Goal: Find specific page/section: Find specific page/section

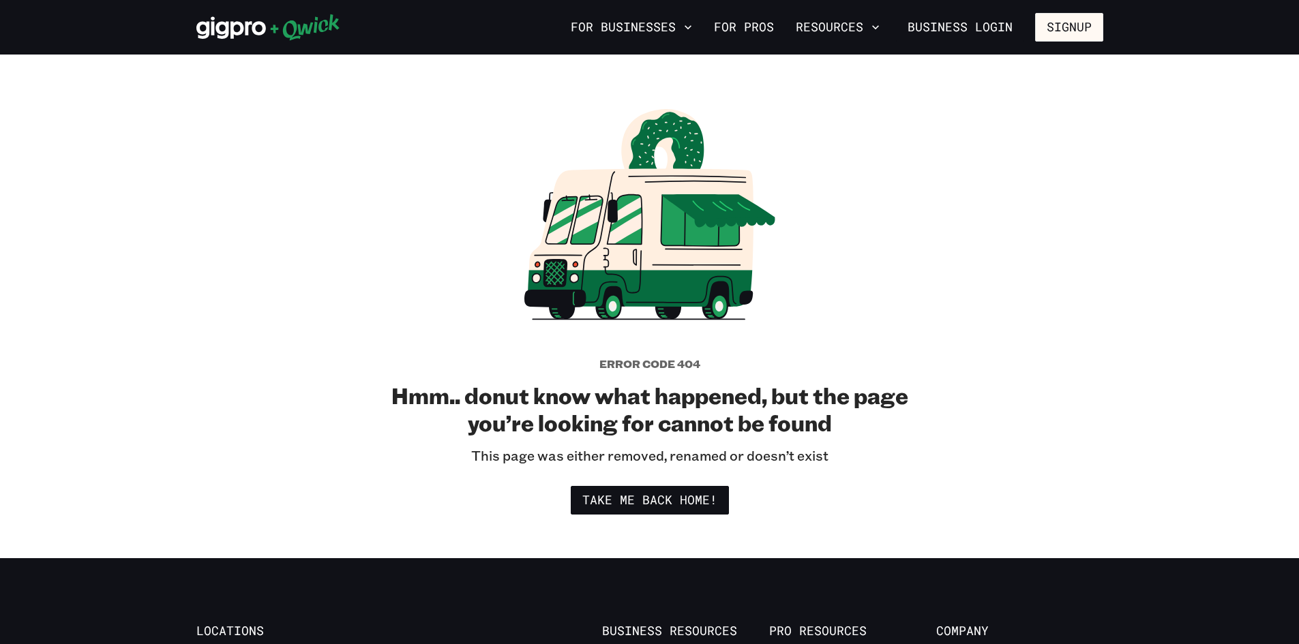
drag, startPoint x: 631, startPoint y: 385, endPoint x: 695, endPoint y: 461, distance: 99.2
click at [631, 385] on h2 "Hmm.. donut know what happened, but the page you’re looking for cannot be found" at bounding box center [650, 409] width 518 height 55
click at [699, 513] on link "Take me back home!" at bounding box center [650, 500] width 158 height 29
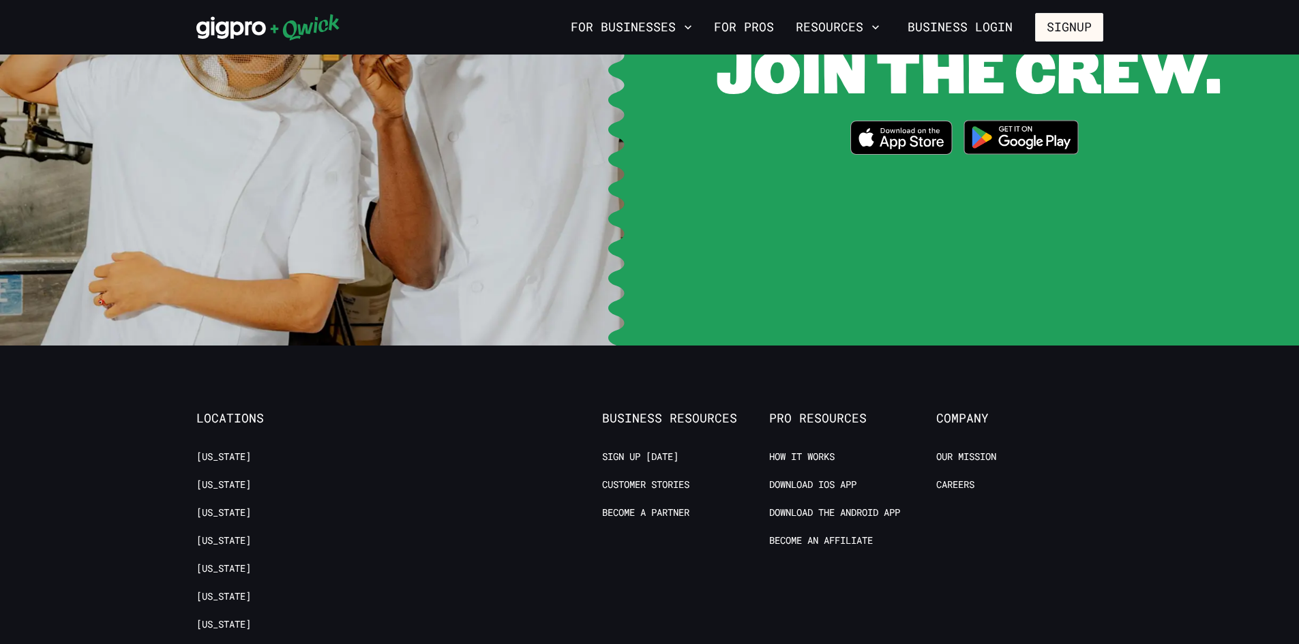
scroll to position [2727, 0]
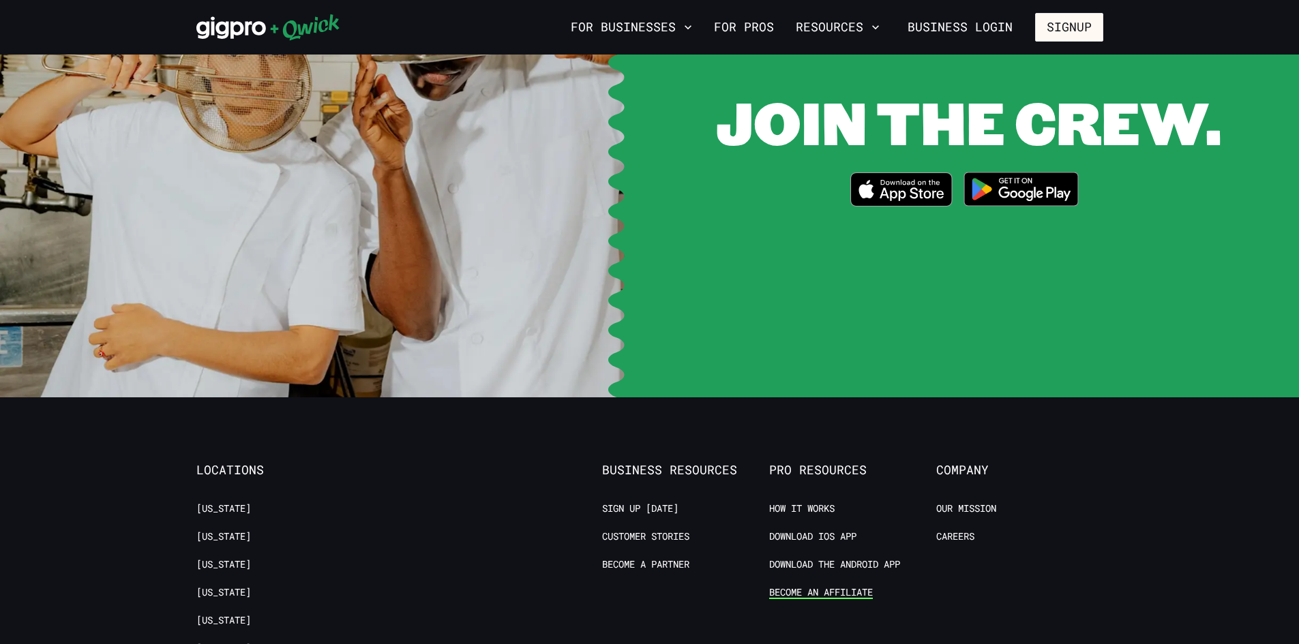
click at [846, 586] on link "Become an Affiliate" at bounding box center [821, 592] width 104 height 13
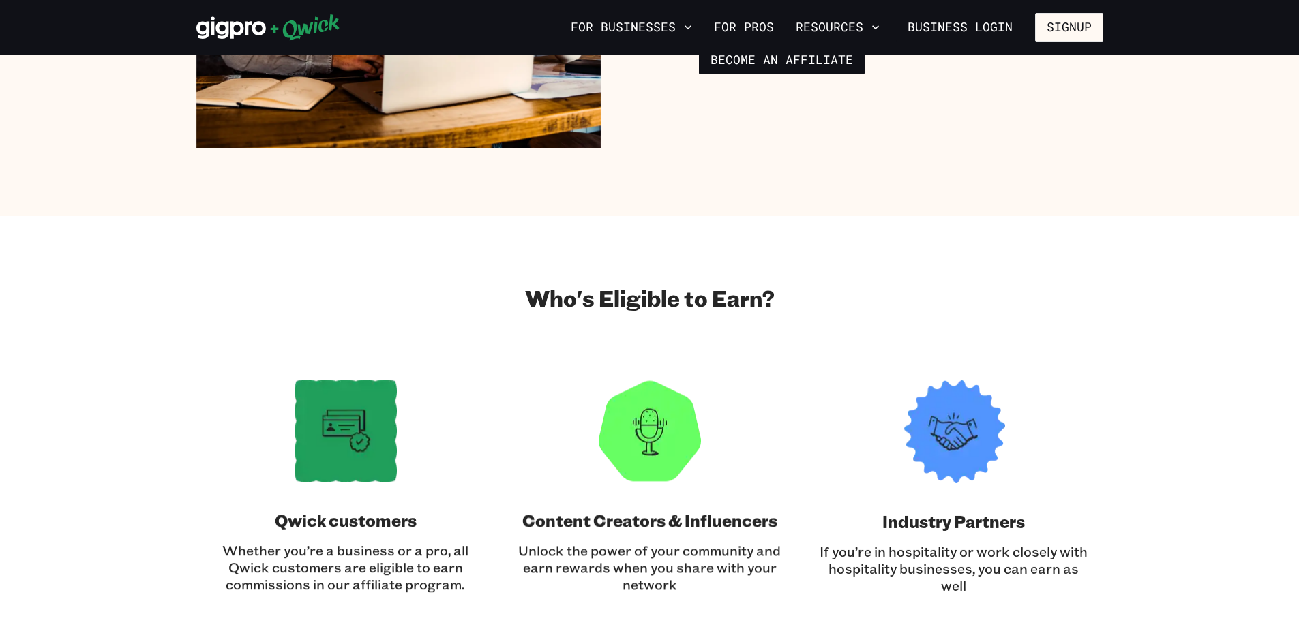
scroll to position [1500, 0]
